Goal: Navigation & Orientation: Find specific page/section

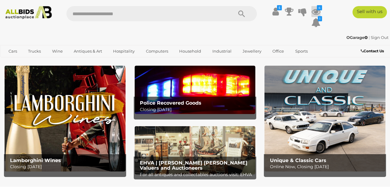
click at [318, 11] on icon at bounding box center [315, 11] width 9 height 11
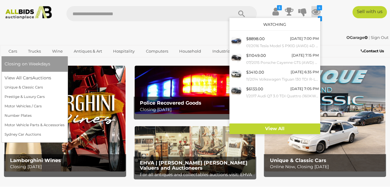
click at [15, 71] on li "Closing on Weekdays" at bounding box center [35, 64] width 66 height 16
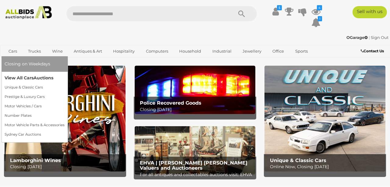
click at [14, 78] on link "View All Cars Auctions" at bounding box center [35, 77] width 60 height 9
